Goal: Information Seeking & Learning: Learn about a topic

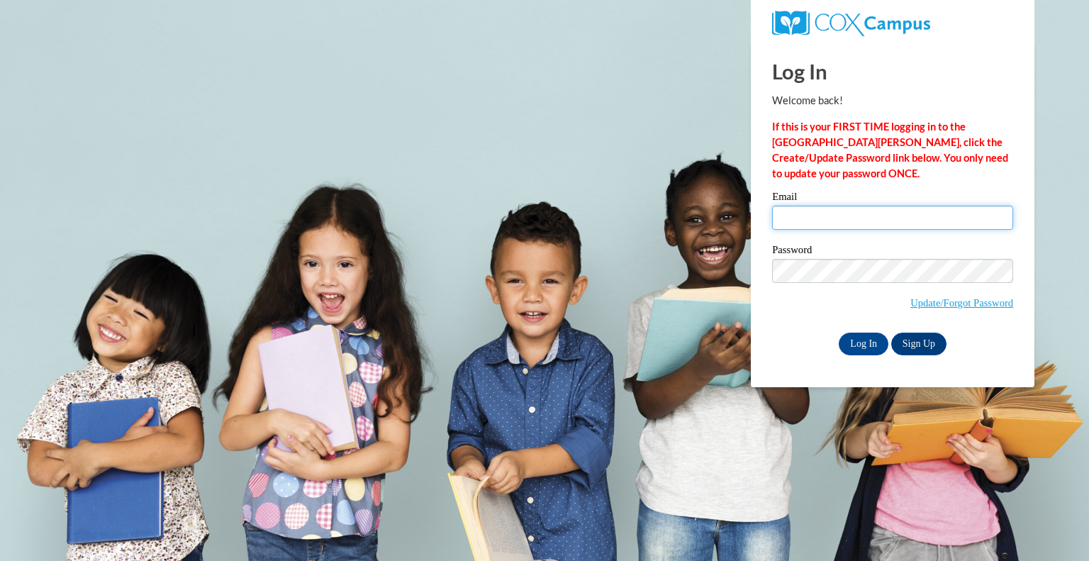
click at [825, 216] on input "Email" at bounding box center [892, 218] width 241 height 24
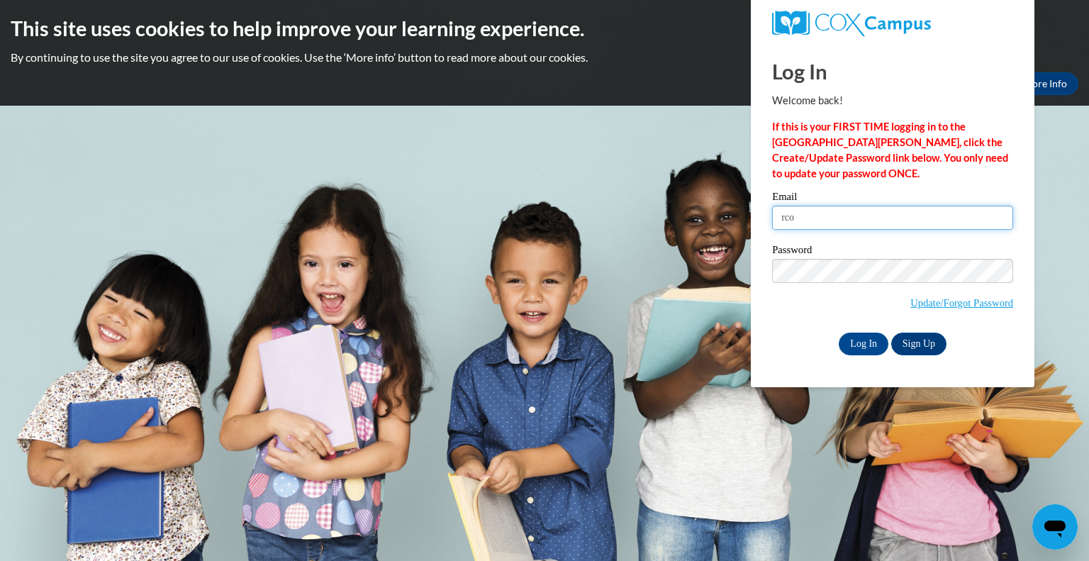
type input "rcook@randall.k12.wi.us"
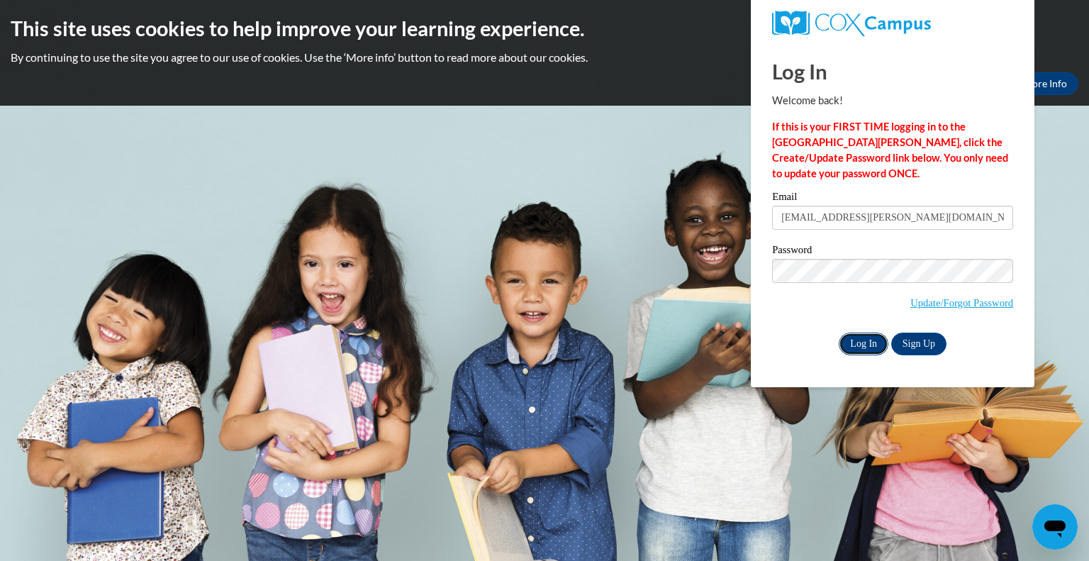
click at [865, 343] on input "Log In" at bounding box center [864, 344] width 50 height 23
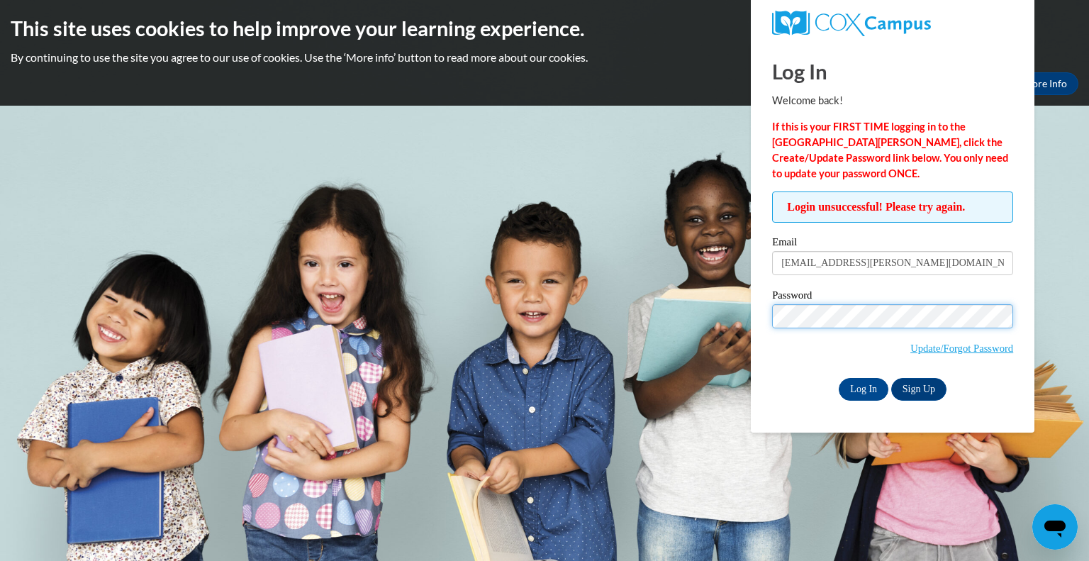
click at [839, 378] on input "Log In" at bounding box center [864, 389] width 50 height 23
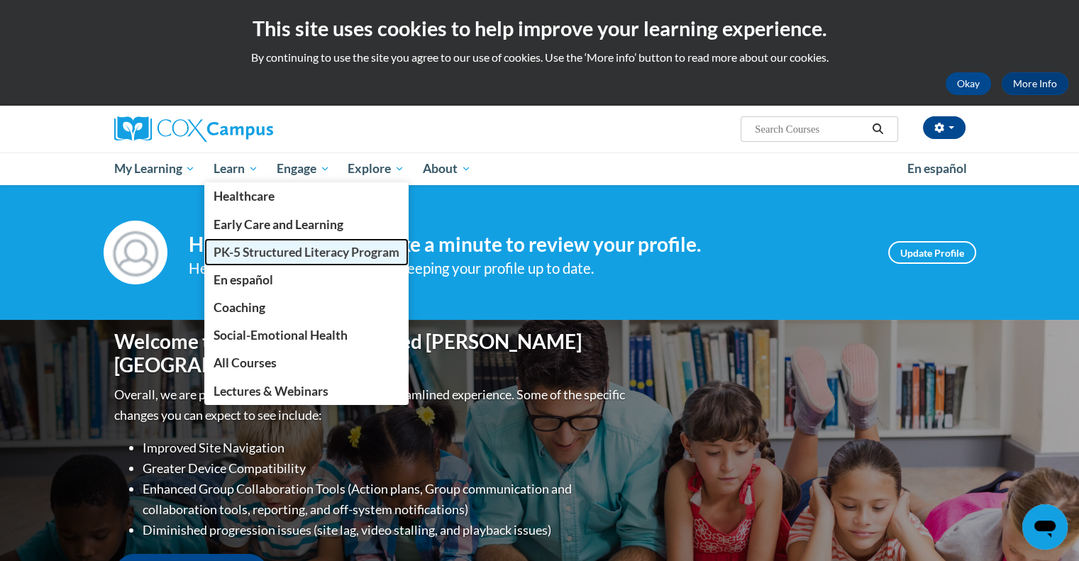
click at [237, 248] on span "PK-5 Structured Literacy Program" at bounding box center [306, 252] width 186 height 15
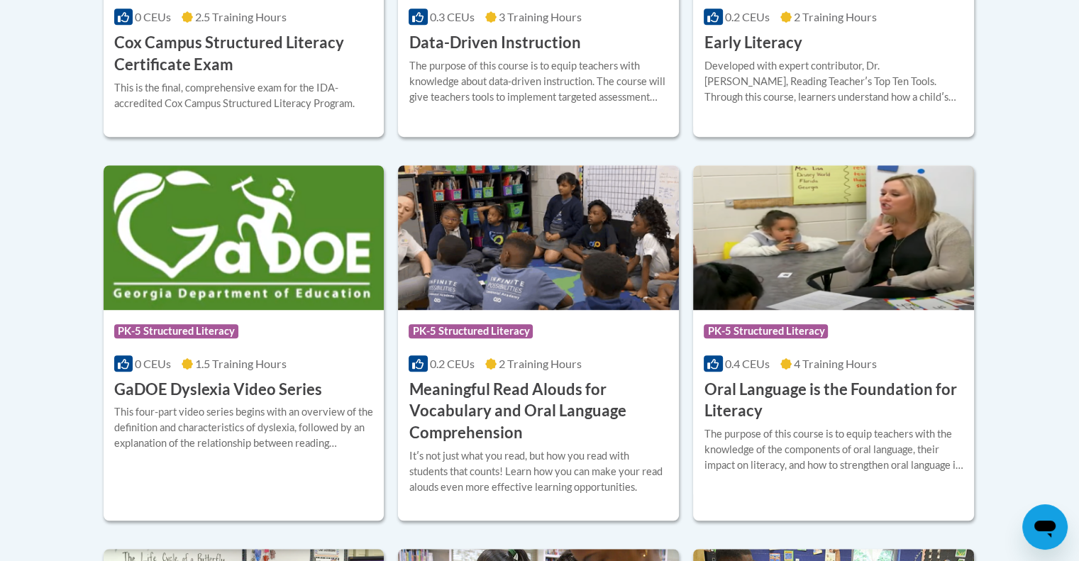
scroll to position [922, 0]
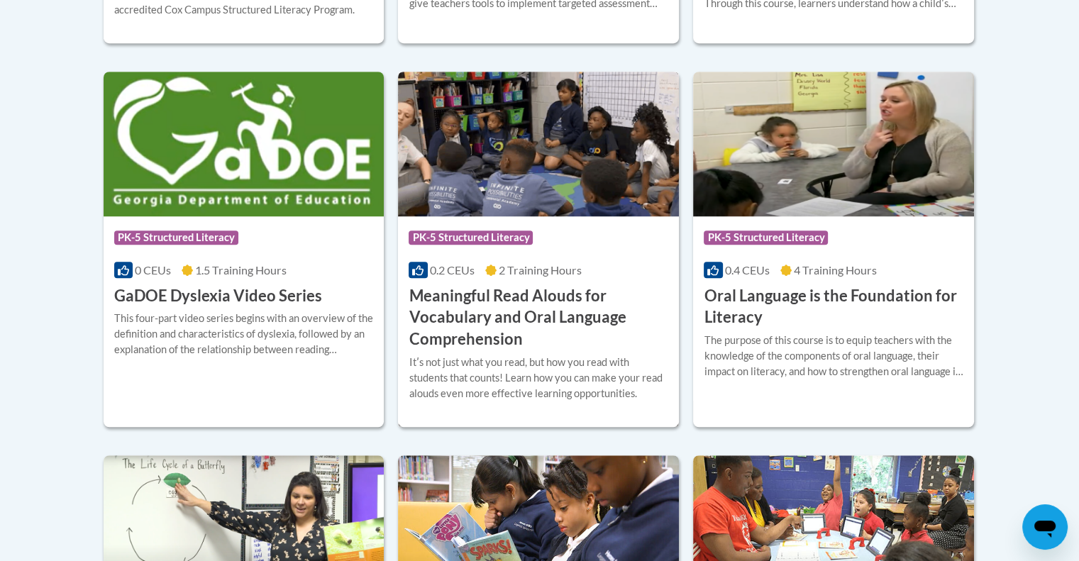
click at [471, 316] on h3 "Meaningful Read Alouds for Vocabulary and Oral Language Comprehension" at bounding box center [539, 317] width 260 height 65
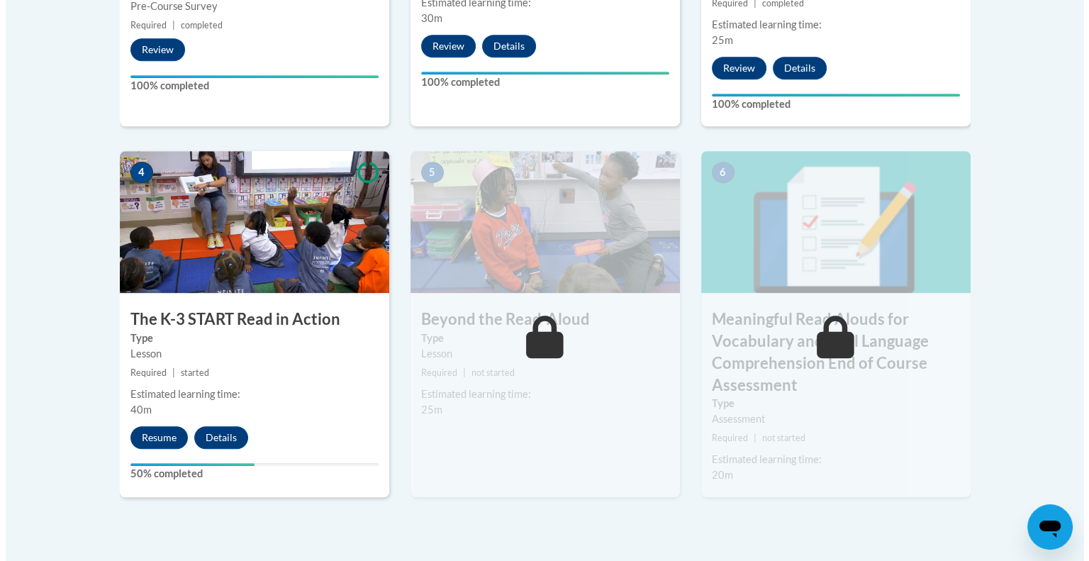
scroll to position [780, 0]
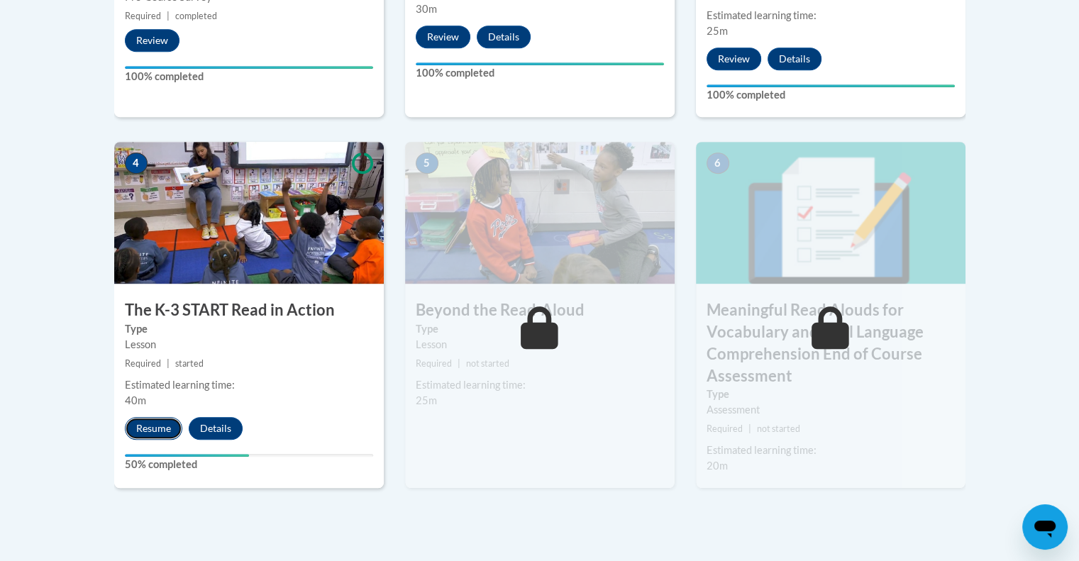
click at [155, 423] on button "Resume" at bounding box center [153, 428] width 57 height 23
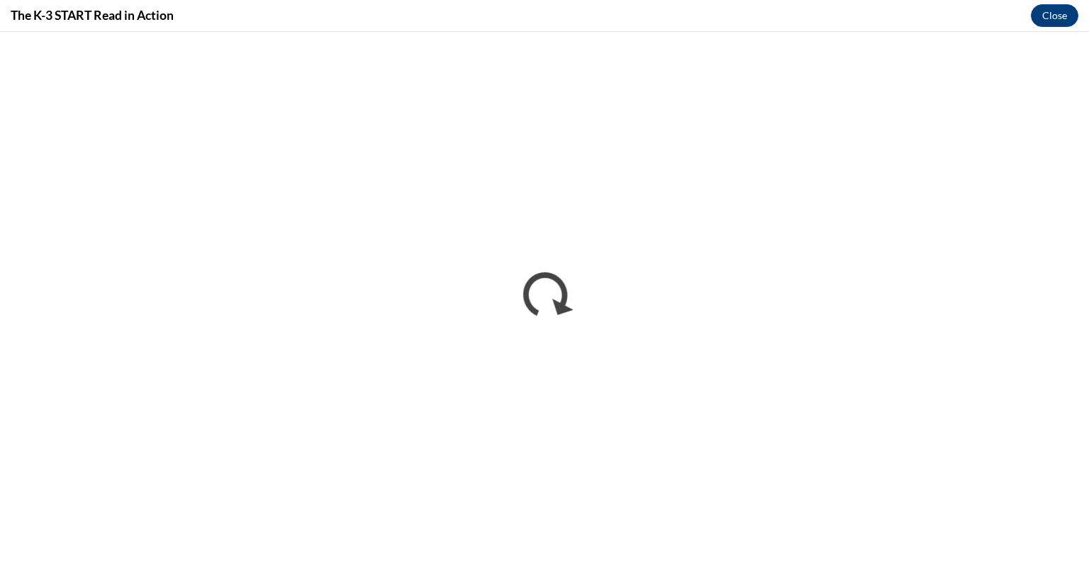
scroll to position [0, 0]
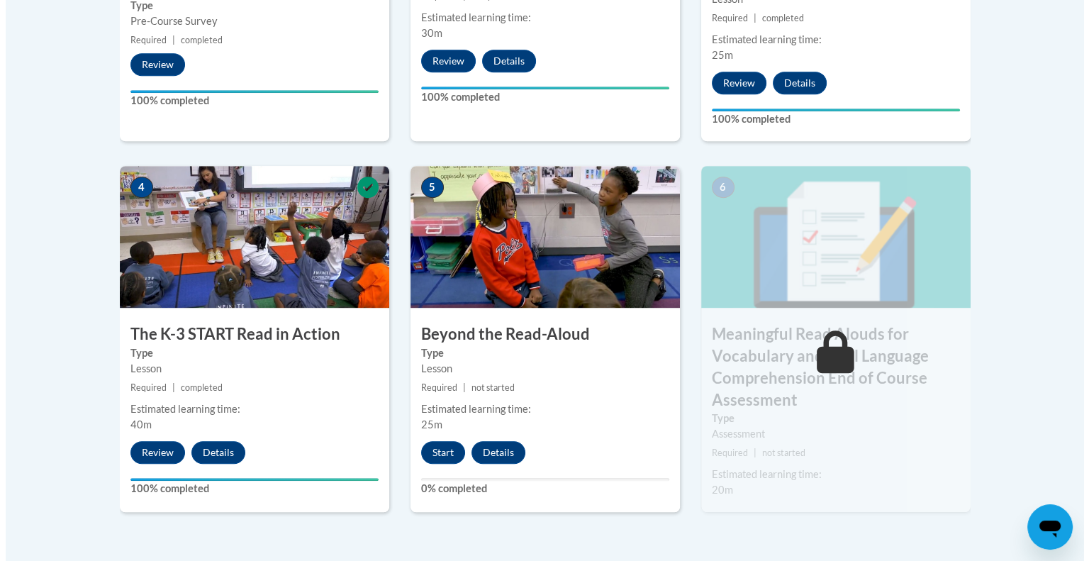
scroll to position [780, 0]
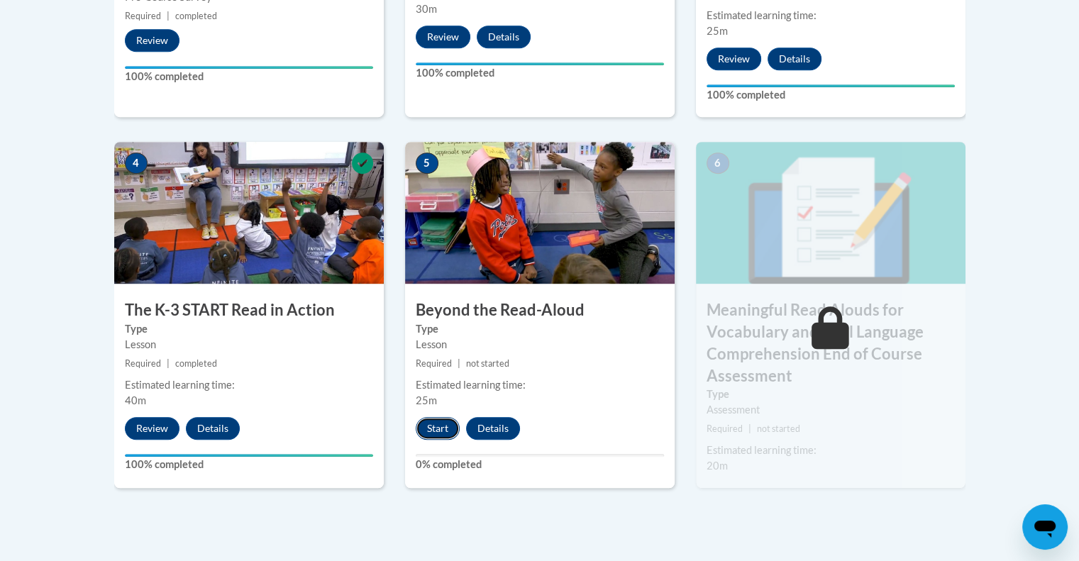
click at [445, 434] on button "Start" at bounding box center [438, 428] width 44 height 23
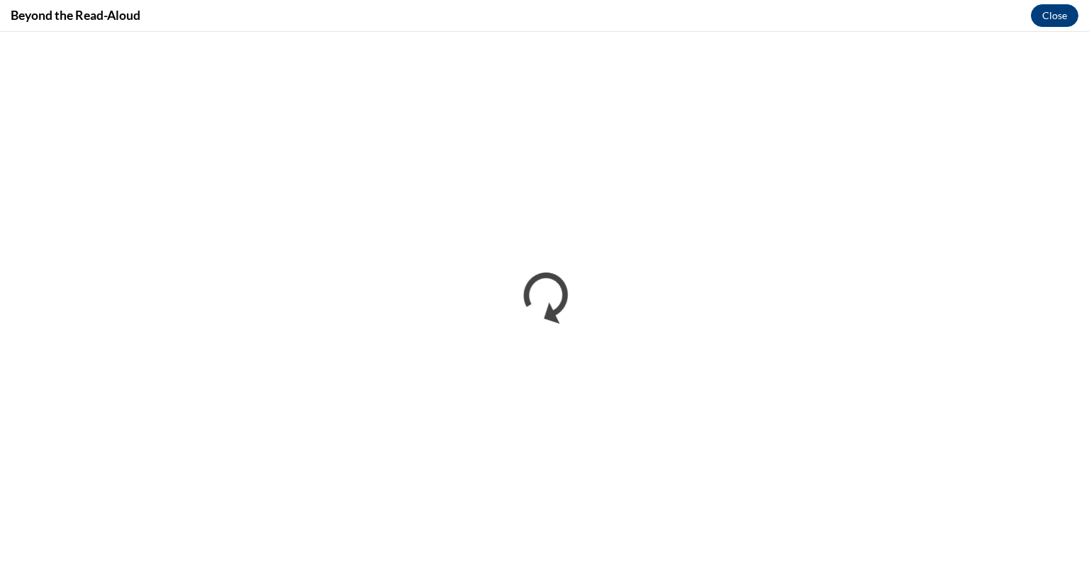
scroll to position [0, 0]
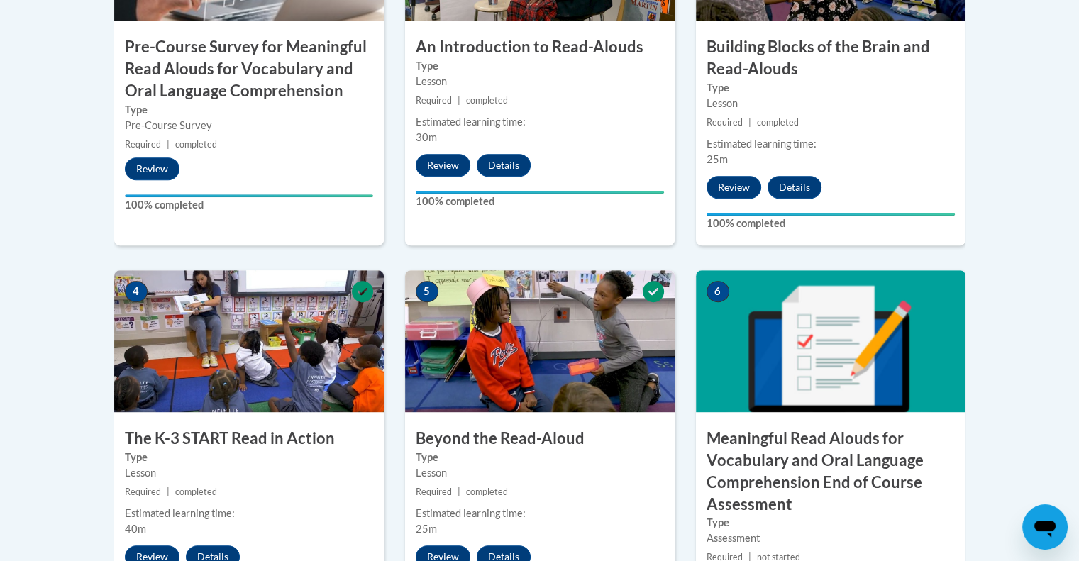
scroll to position [922, 0]
